Goal: Task Accomplishment & Management: Use online tool/utility

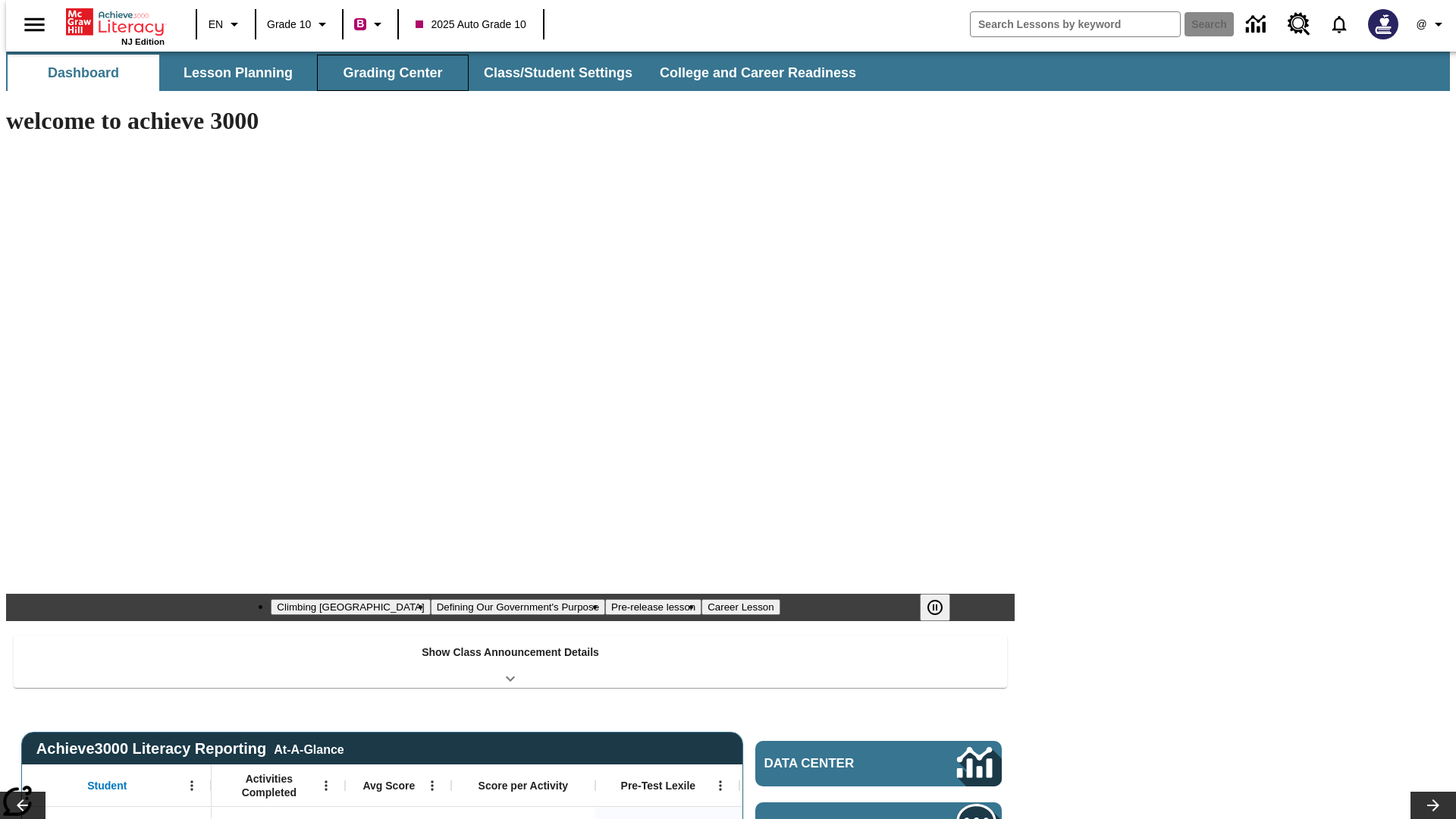
click at [387, 72] on button "Grading Center" at bounding box center [393, 73] width 152 height 37
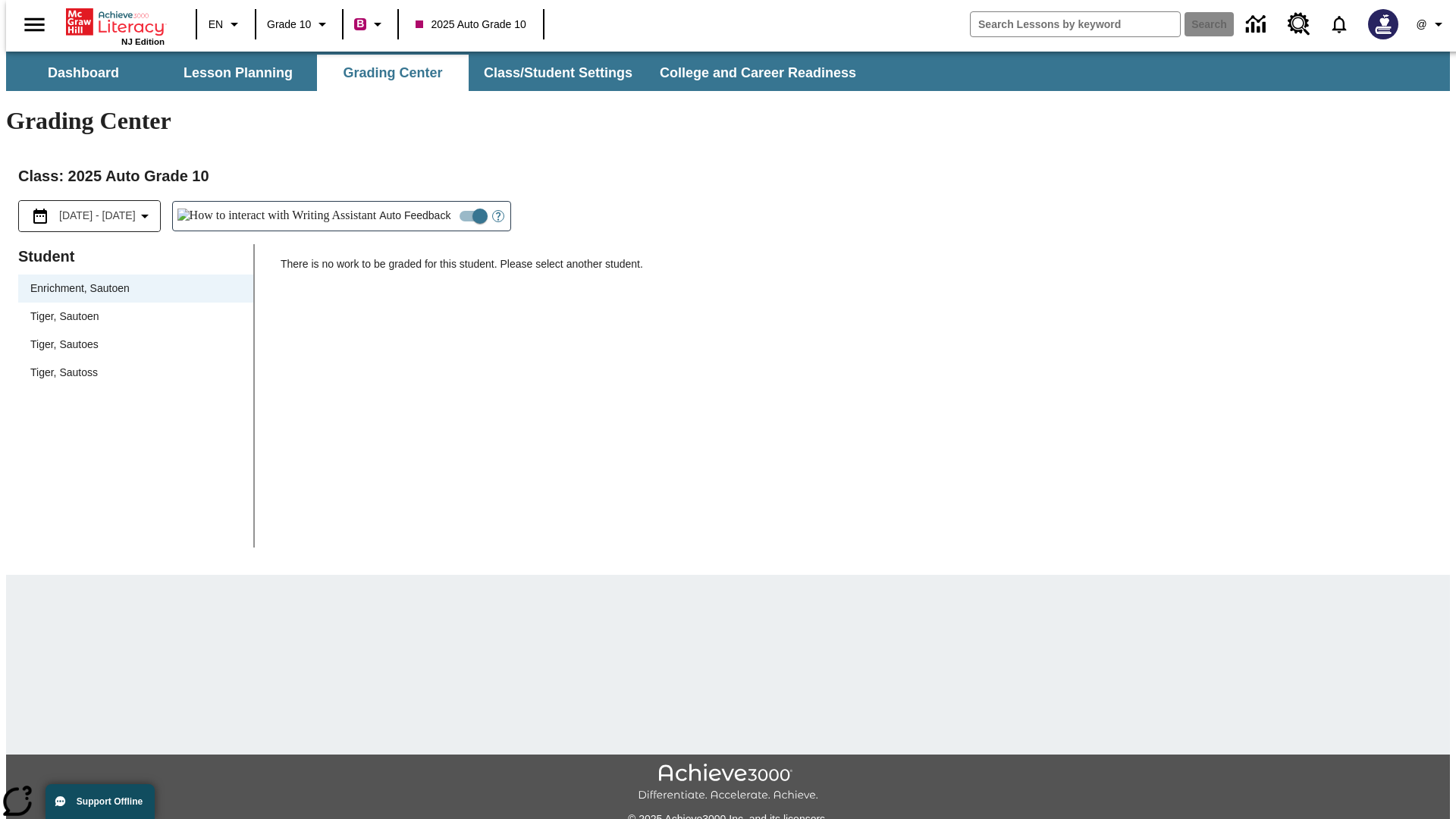
click at [131, 308] on span "Tiger, Sautoen" at bounding box center [135, 316] width 211 height 16
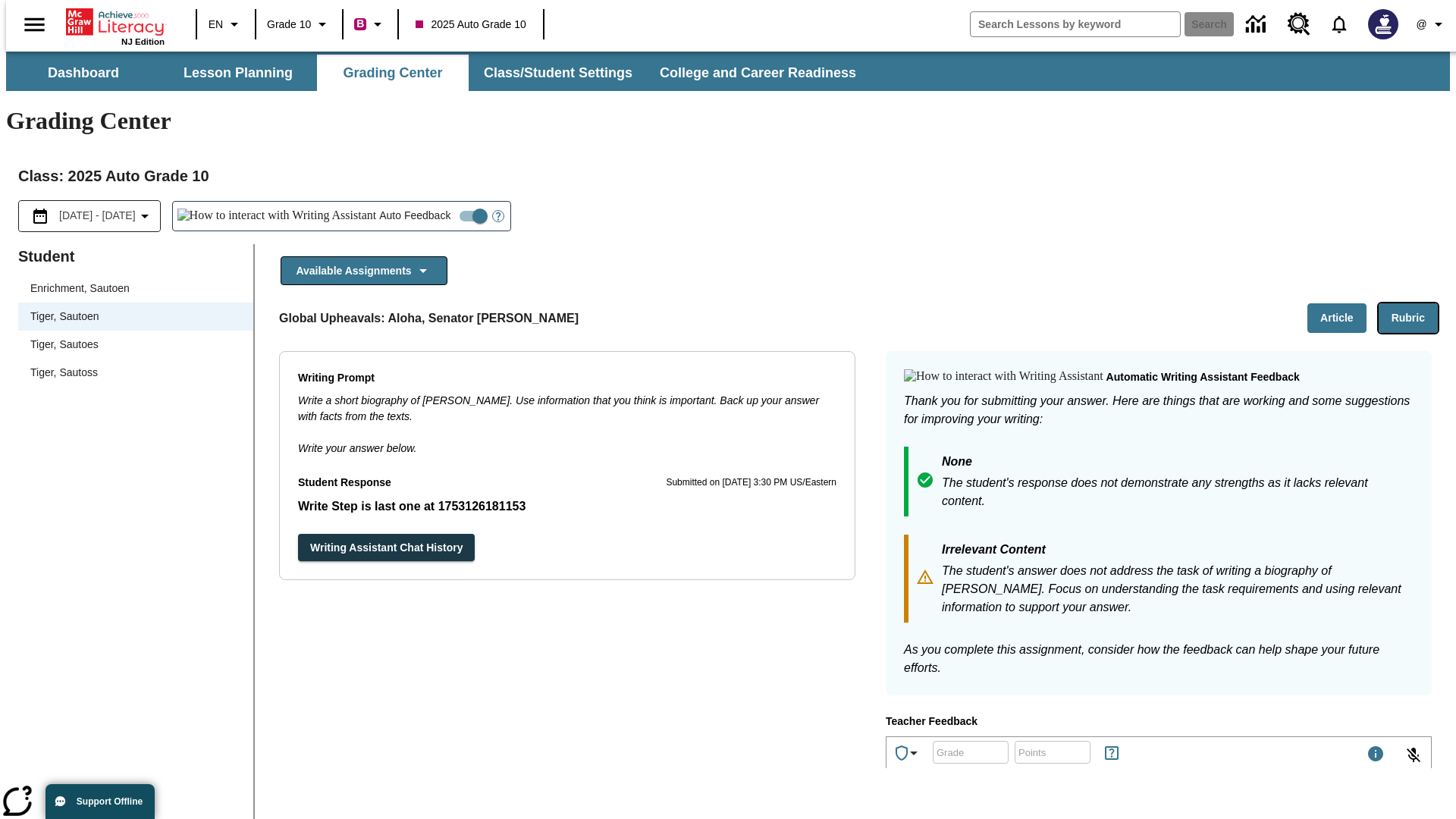
click at [1414, 303] on button "Rubric" at bounding box center [1408, 317] width 59 height 29
click at [1343, 303] on button "Article" at bounding box center [1337, 317] width 59 height 29
click at [225, 24] on icon "Language: EN, Select a language" at bounding box center [234, 24] width 18 height 18
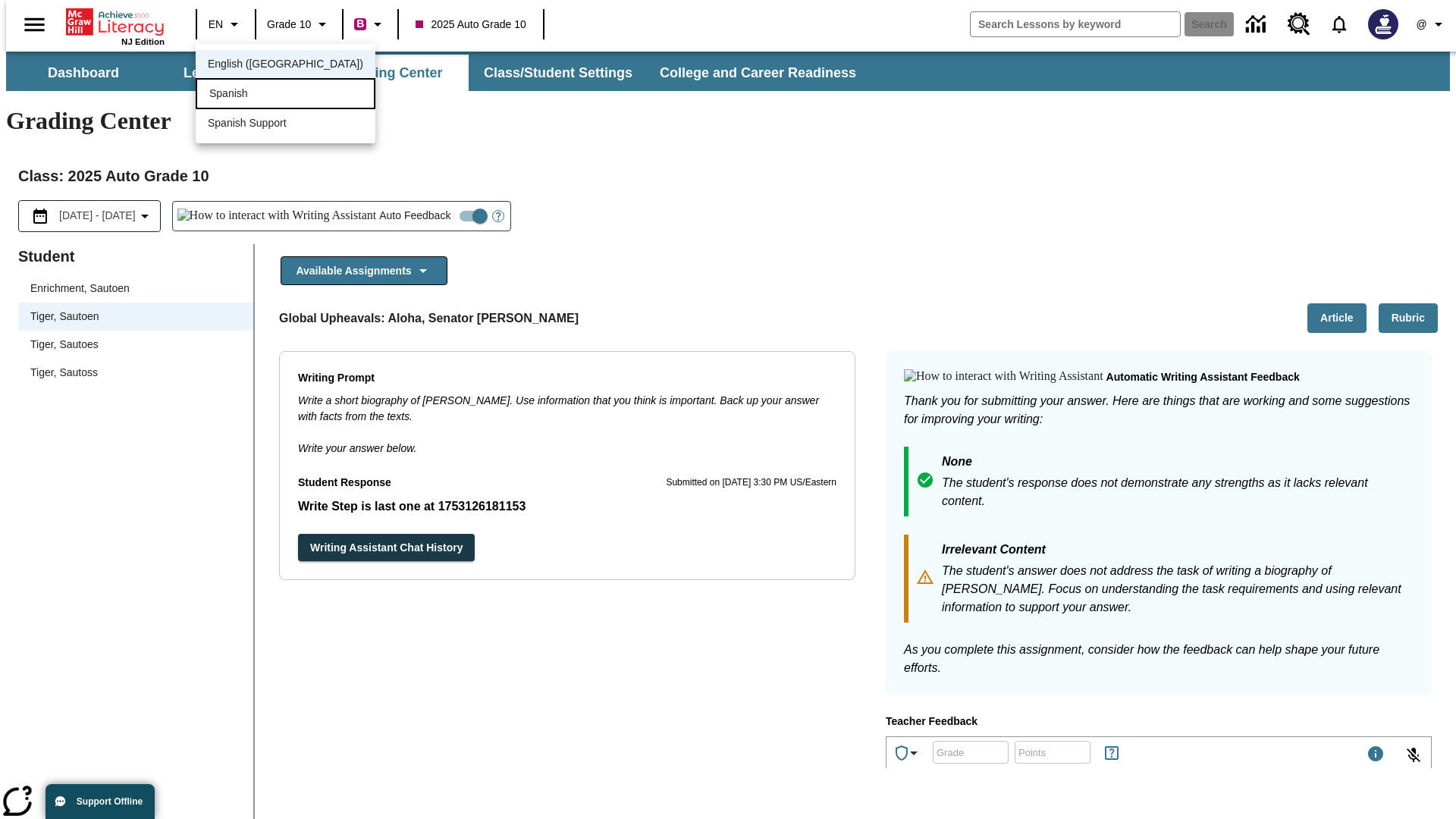
click at [253, 95] on div "Spanish" at bounding box center [286, 93] width 180 height 31
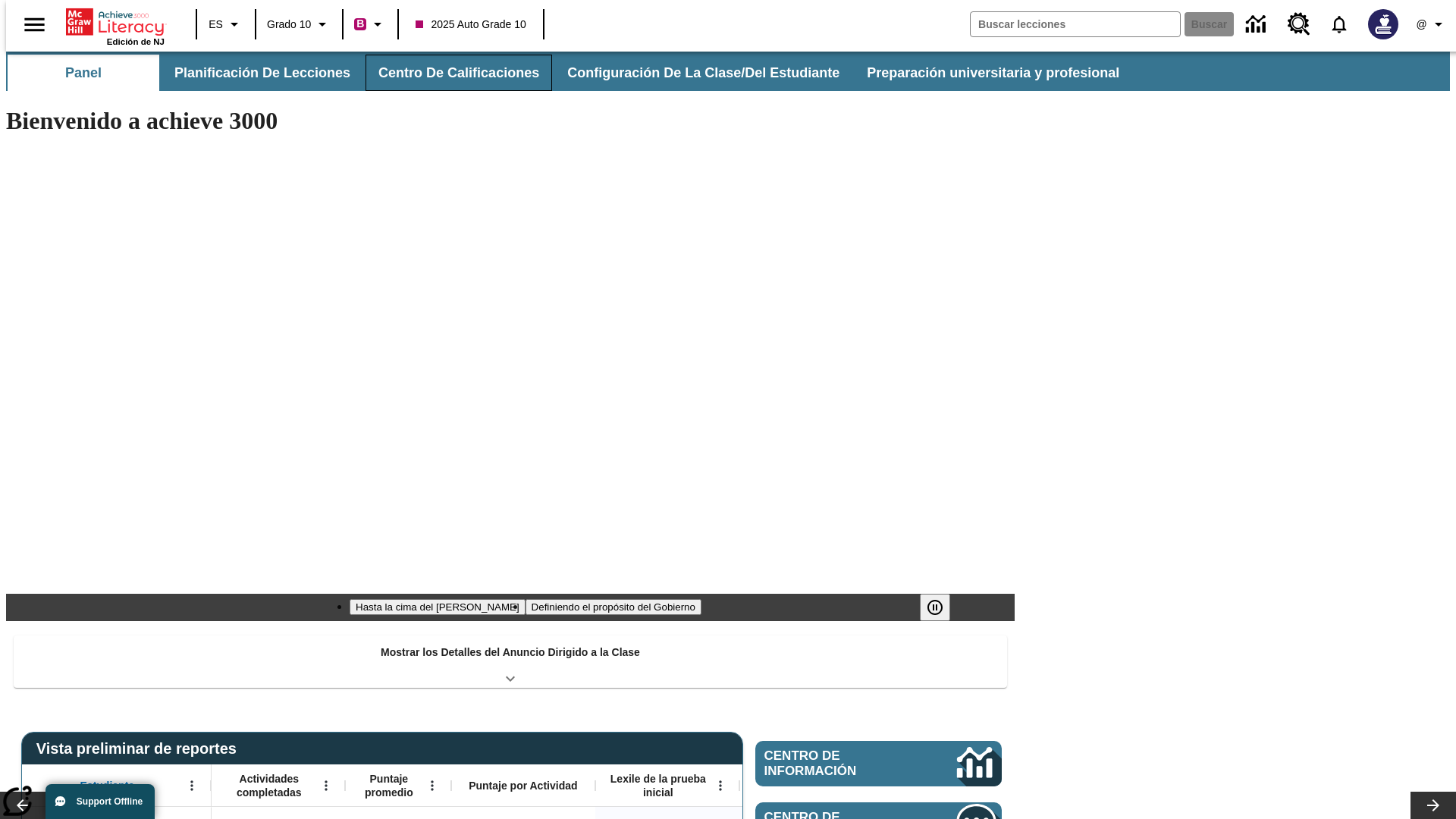
click at [446, 72] on button "Centro de calificaciones" at bounding box center [459, 73] width 187 height 37
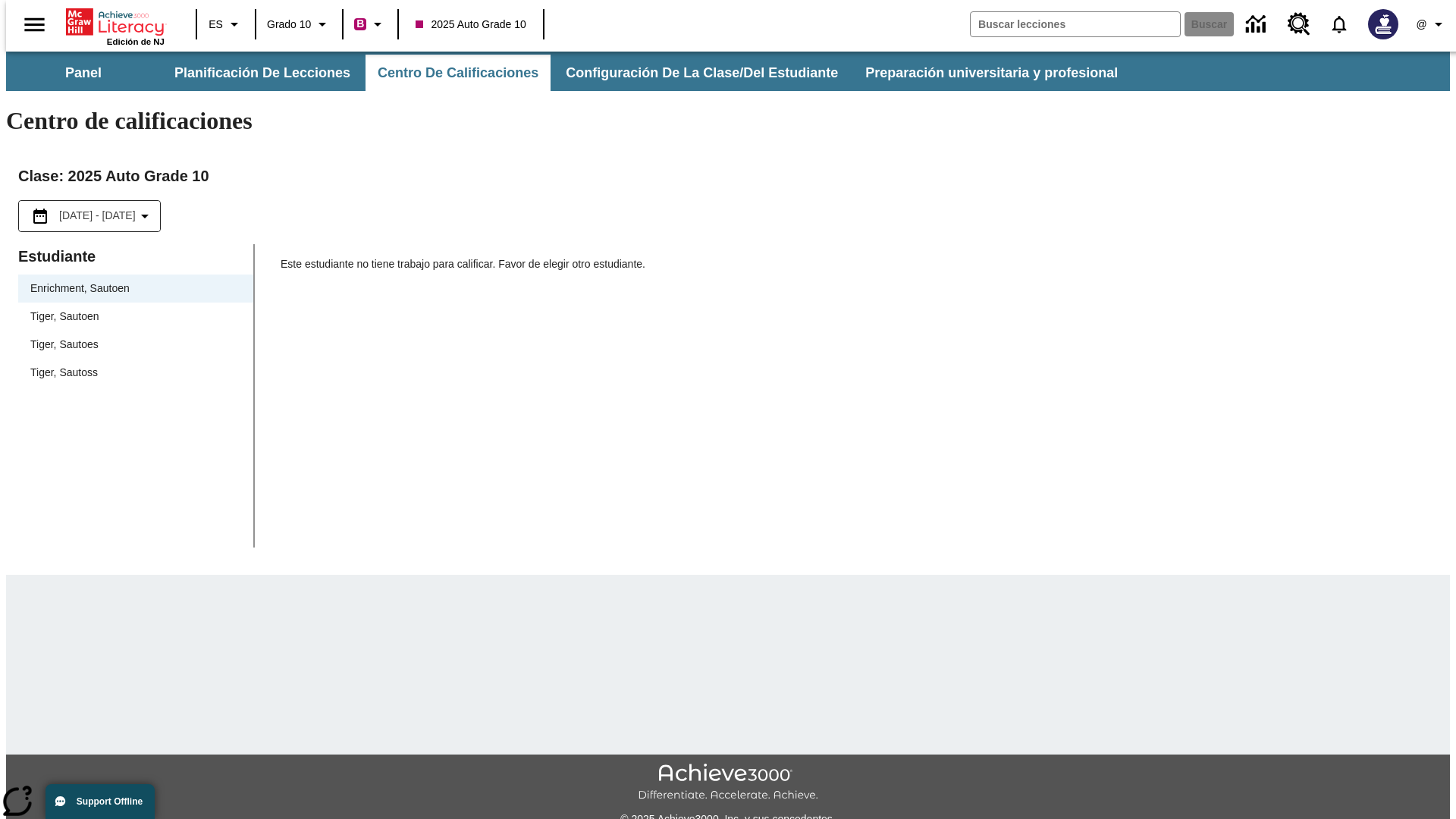
click at [131, 308] on span "Tiger, Sautoen" at bounding box center [135, 316] width 211 height 16
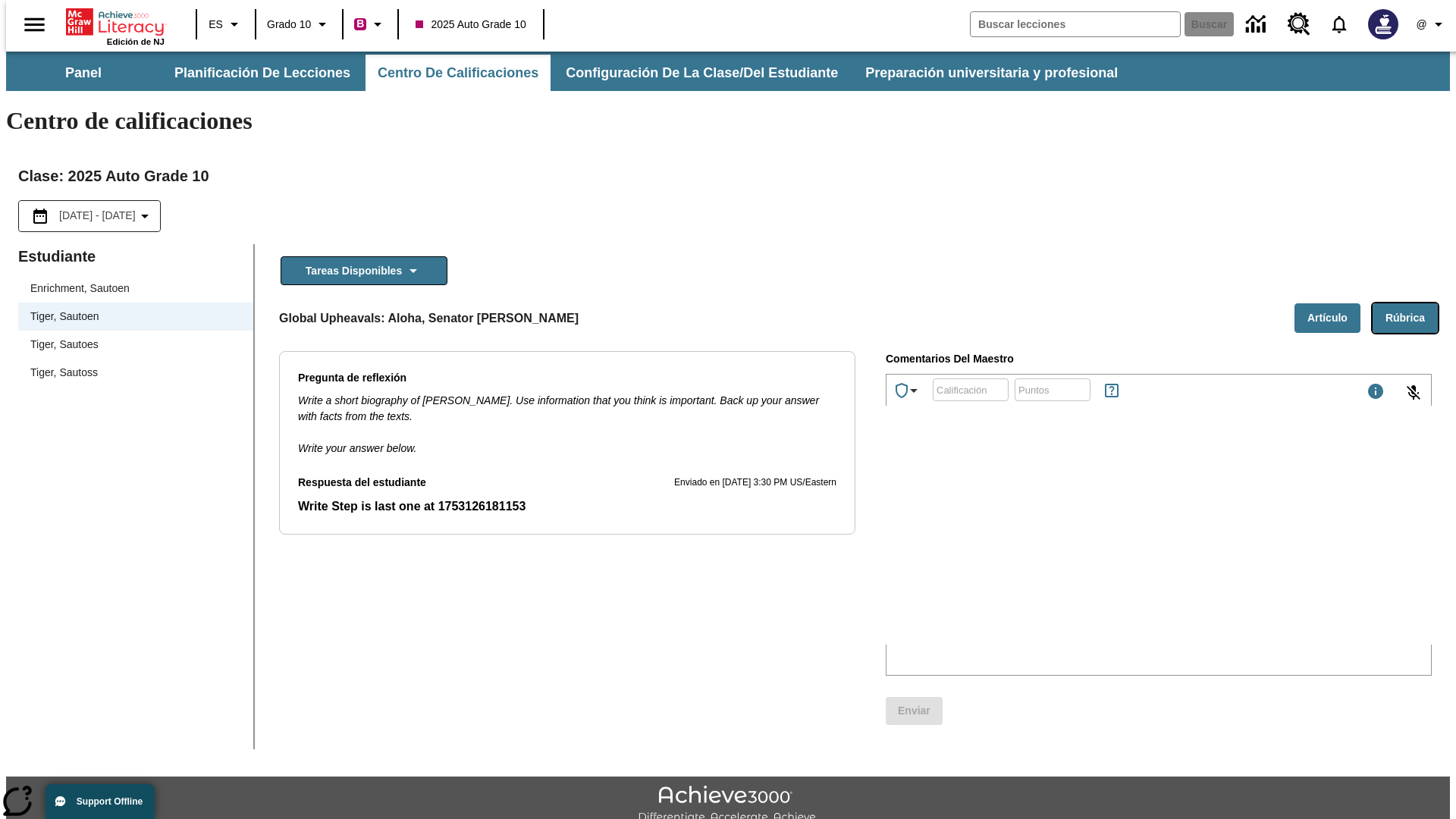
click at [1411, 303] on button "Rúbrica" at bounding box center [1405, 317] width 65 height 29
click at [1333, 303] on button "Artículo" at bounding box center [1327, 317] width 66 height 29
